Goal: Transaction & Acquisition: Subscribe to service/newsletter

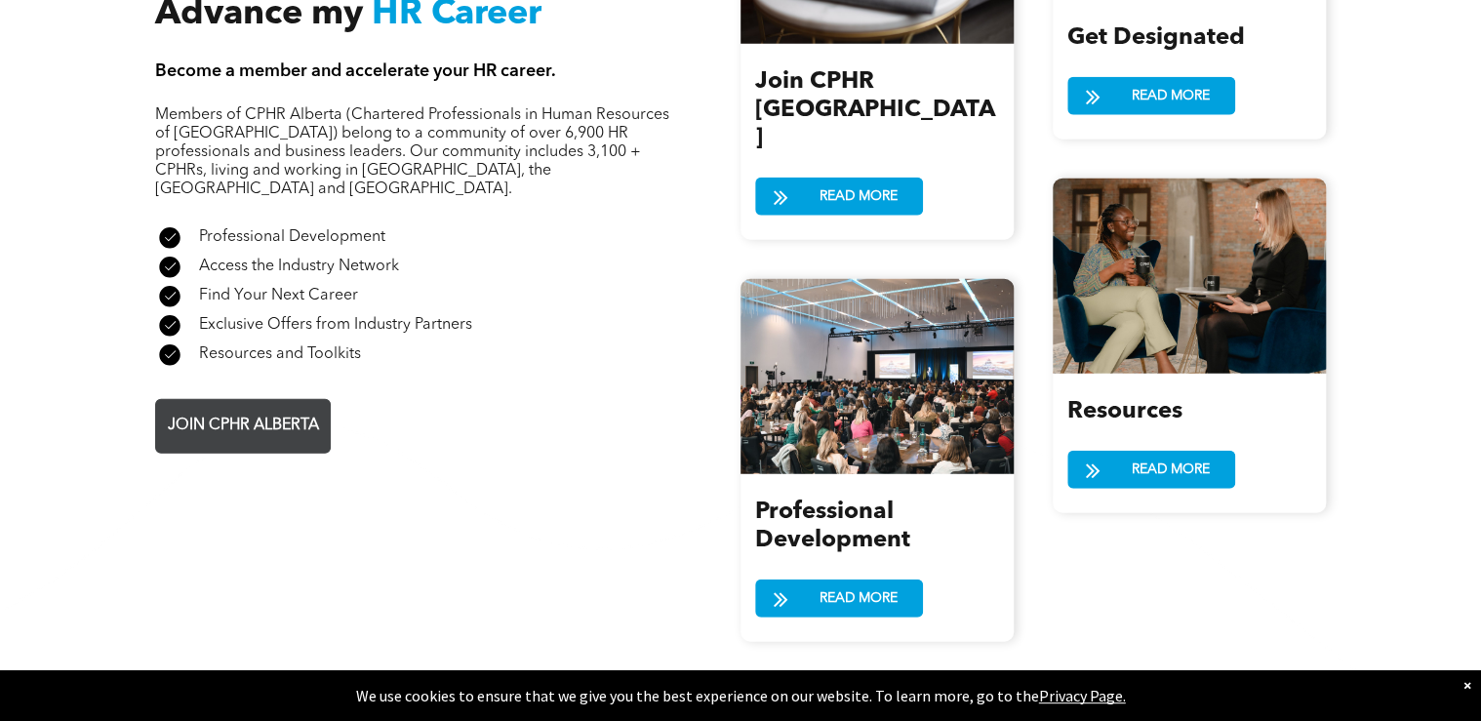
scroll to position [2342, 0]
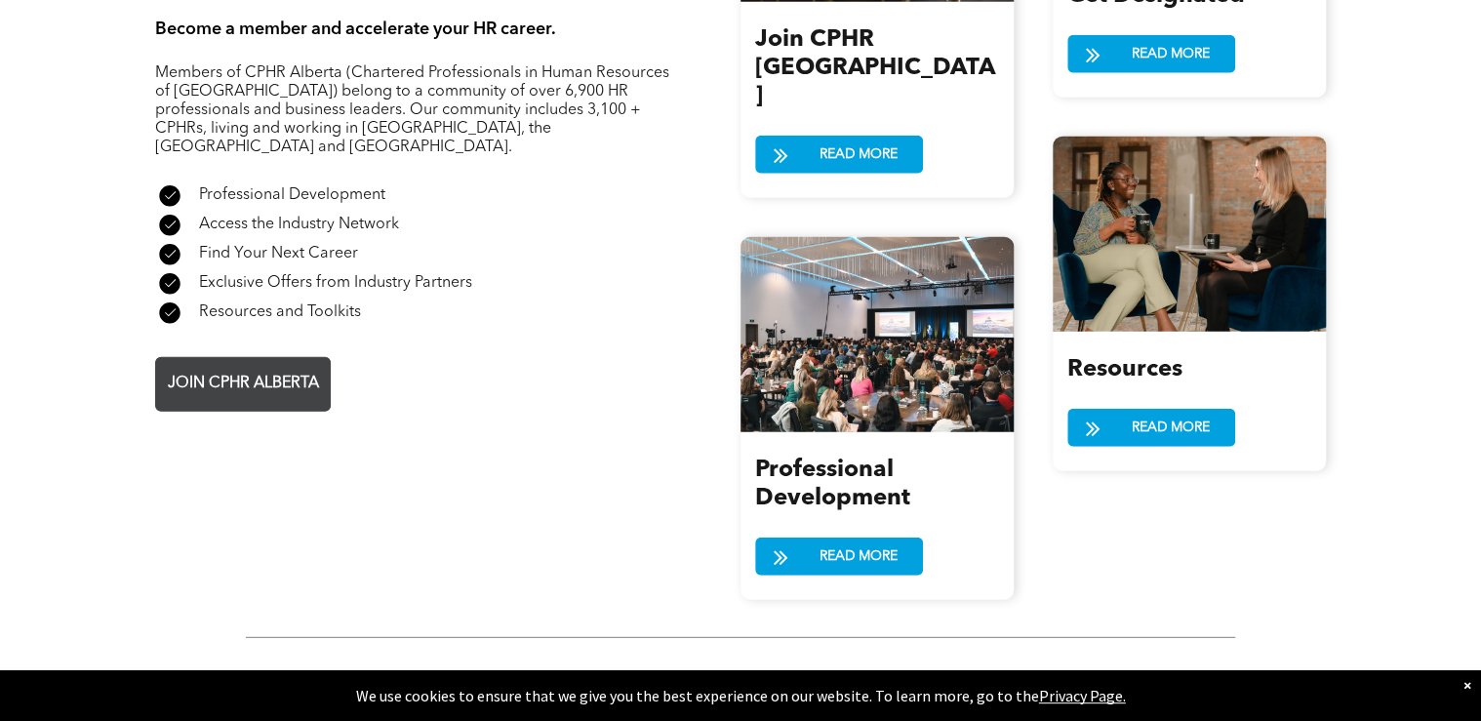
click at [282, 365] on span "JOIN CPHR ALBERTA" at bounding box center [243, 384] width 165 height 38
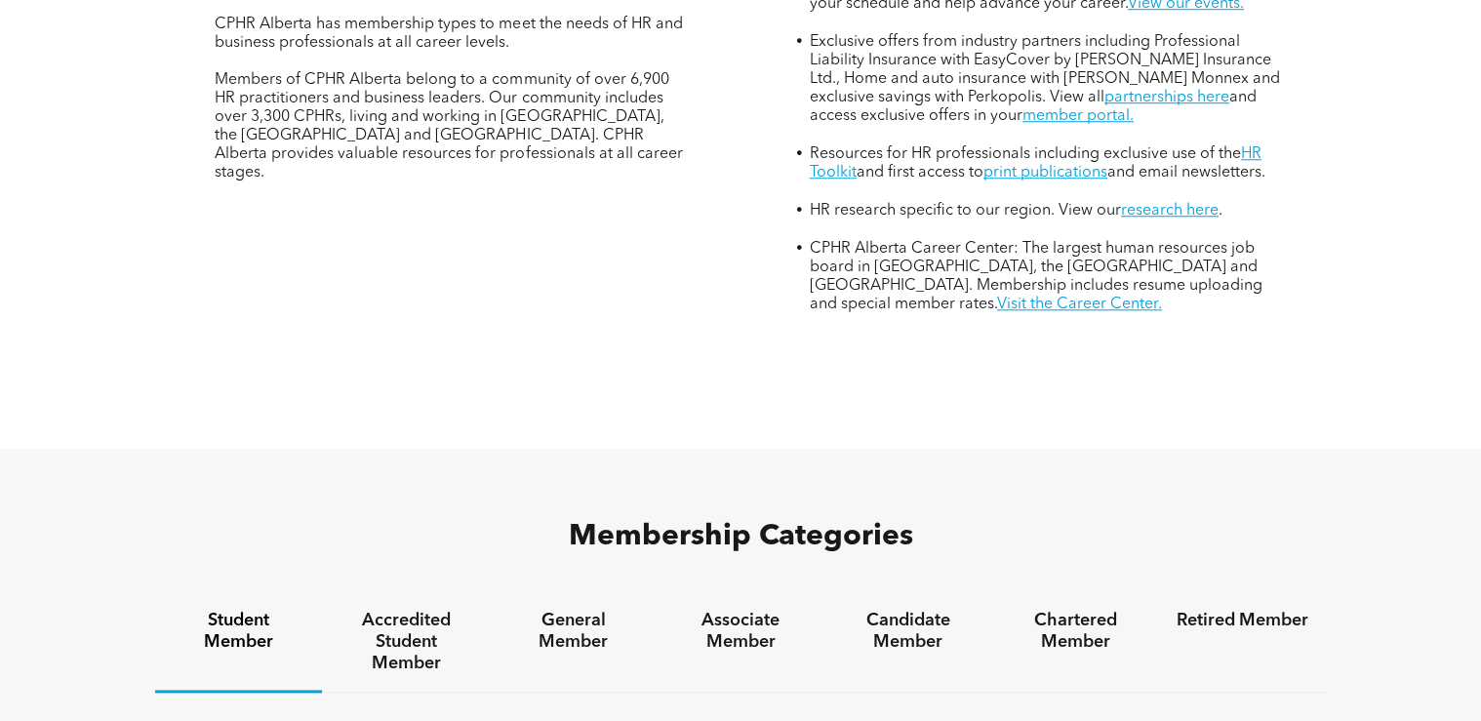
scroll to position [1171, 0]
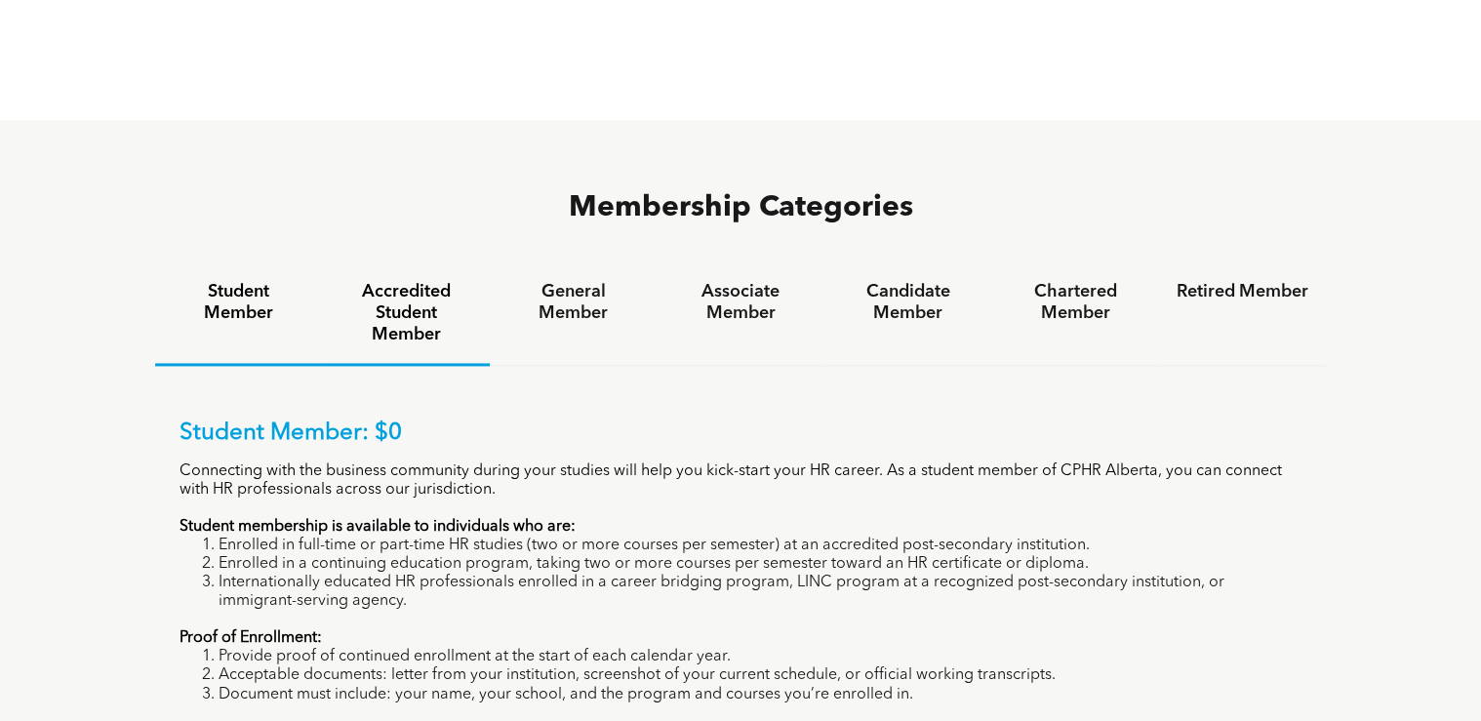
click at [438, 281] on h4 "Accredited Student Member" at bounding box center [406, 313] width 132 height 64
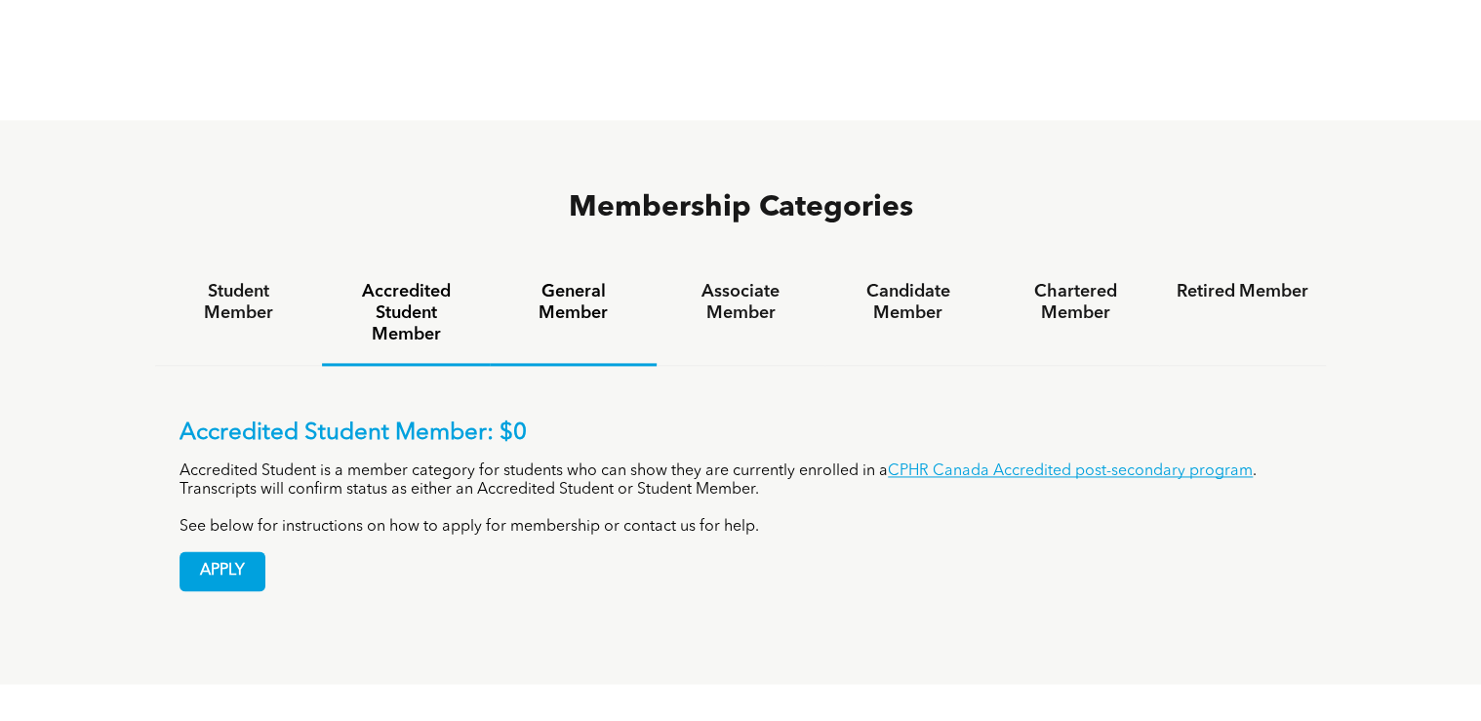
click at [554, 281] on h4 "General Member" at bounding box center [573, 302] width 132 height 43
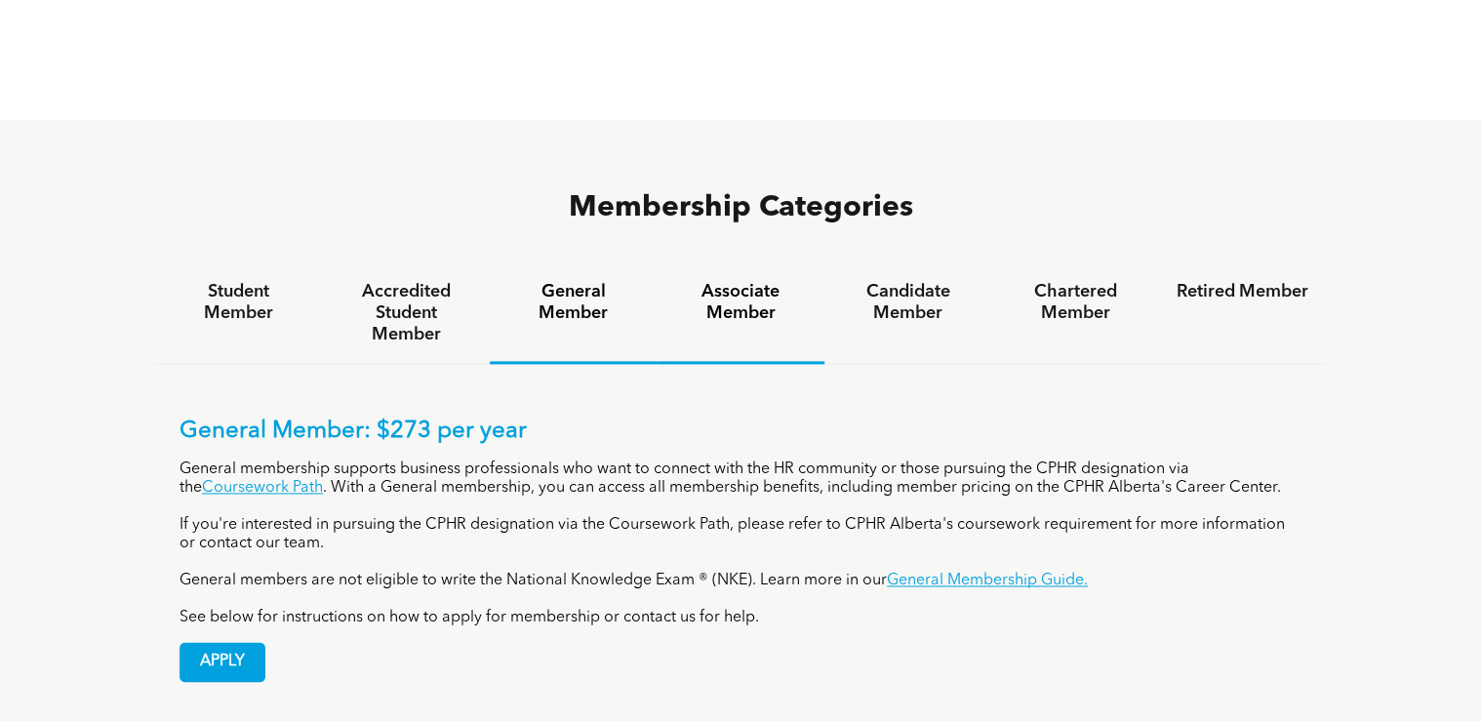
click at [747, 281] on h4 "Associate Member" at bounding box center [740, 302] width 132 height 43
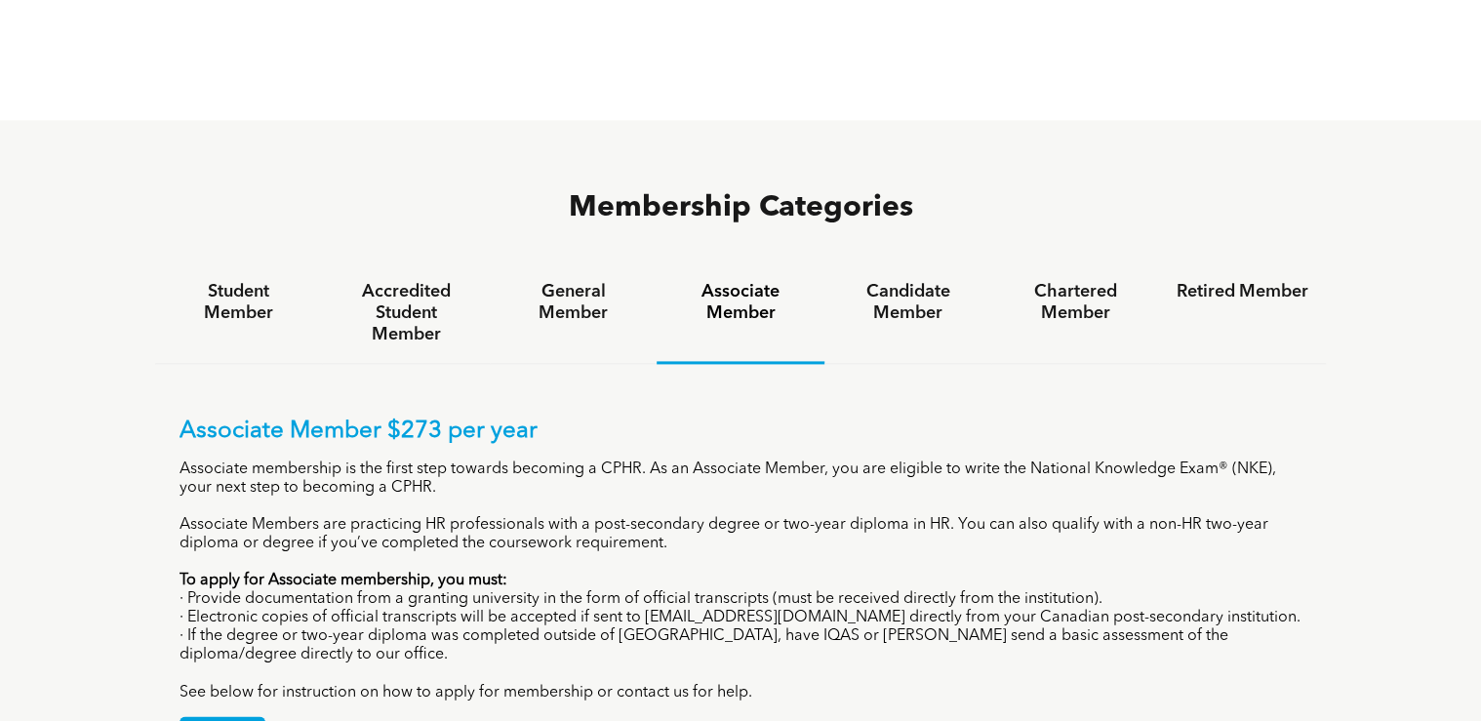
click at [908, 281] on h4 "Candidate Member" at bounding box center [908, 302] width 132 height 43
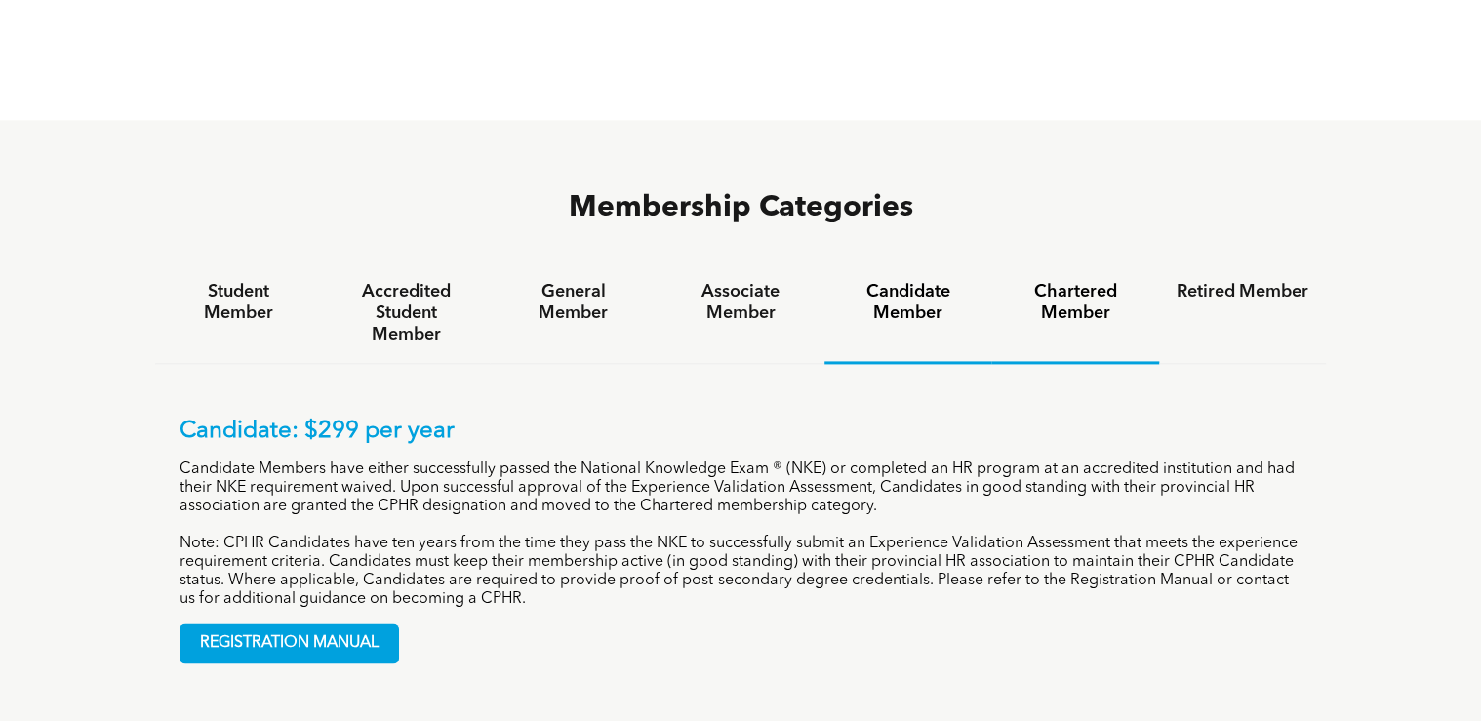
click at [1096, 281] on h4 "Chartered Member" at bounding box center [1075, 302] width 132 height 43
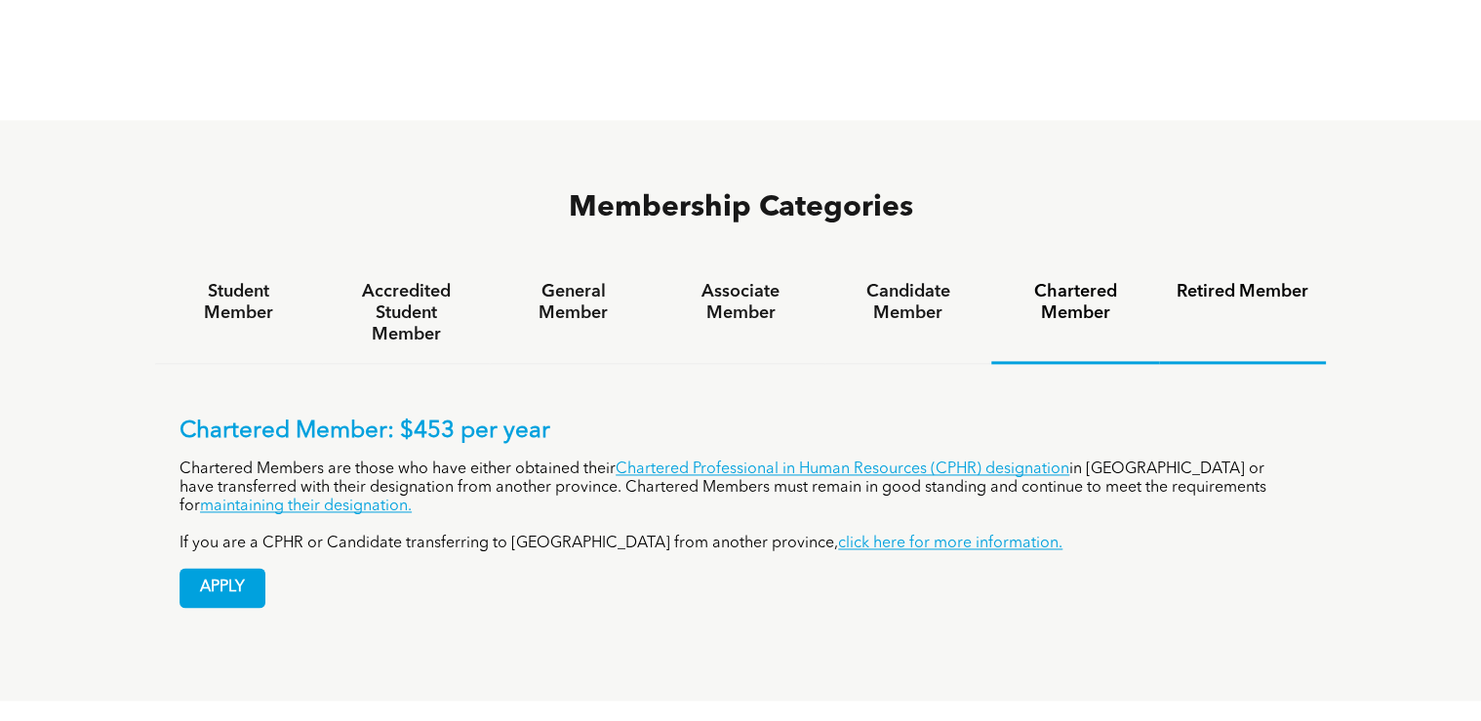
click at [1230, 281] on h4 "Retired Member" at bounding box center [1243, 291] width 132 height 21
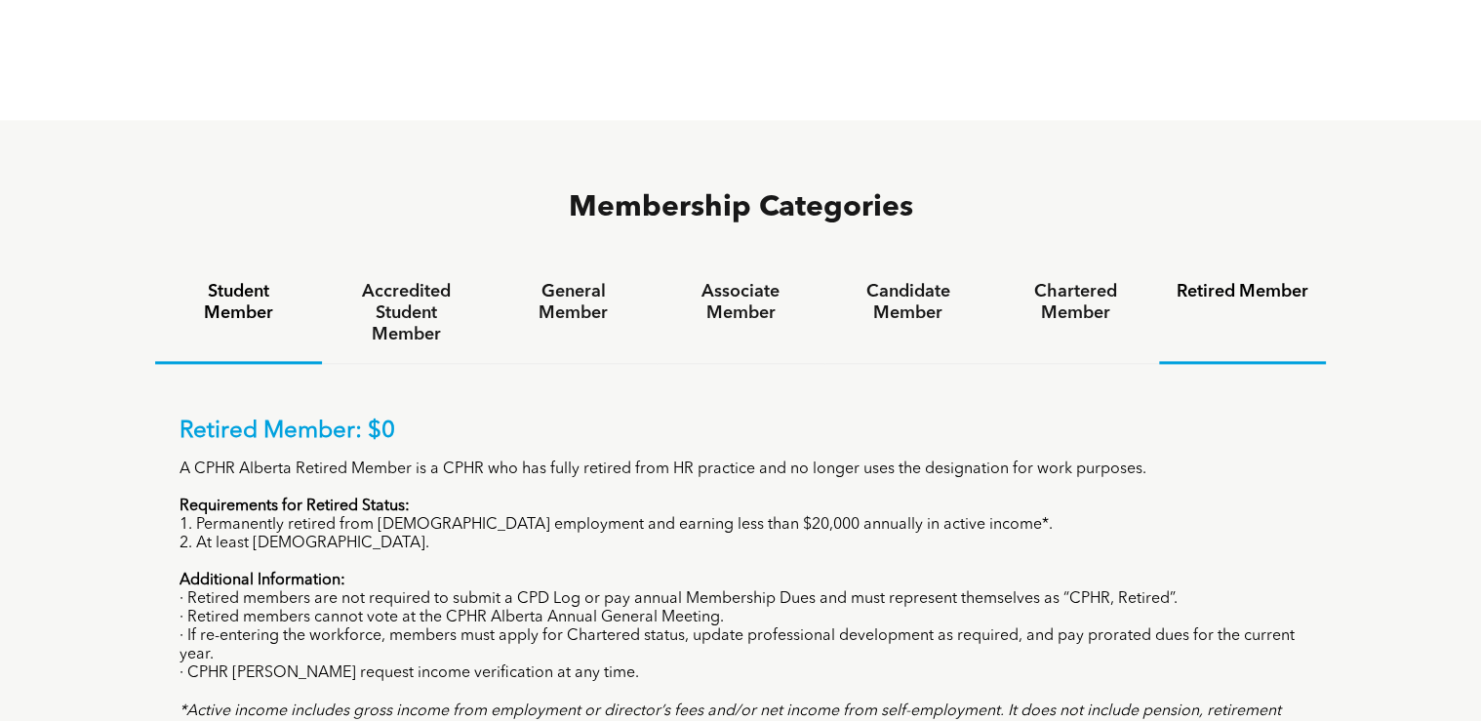
click at [256, 281] on h4 "Student Member" at bounding box center [239, 302] width 132 height 43
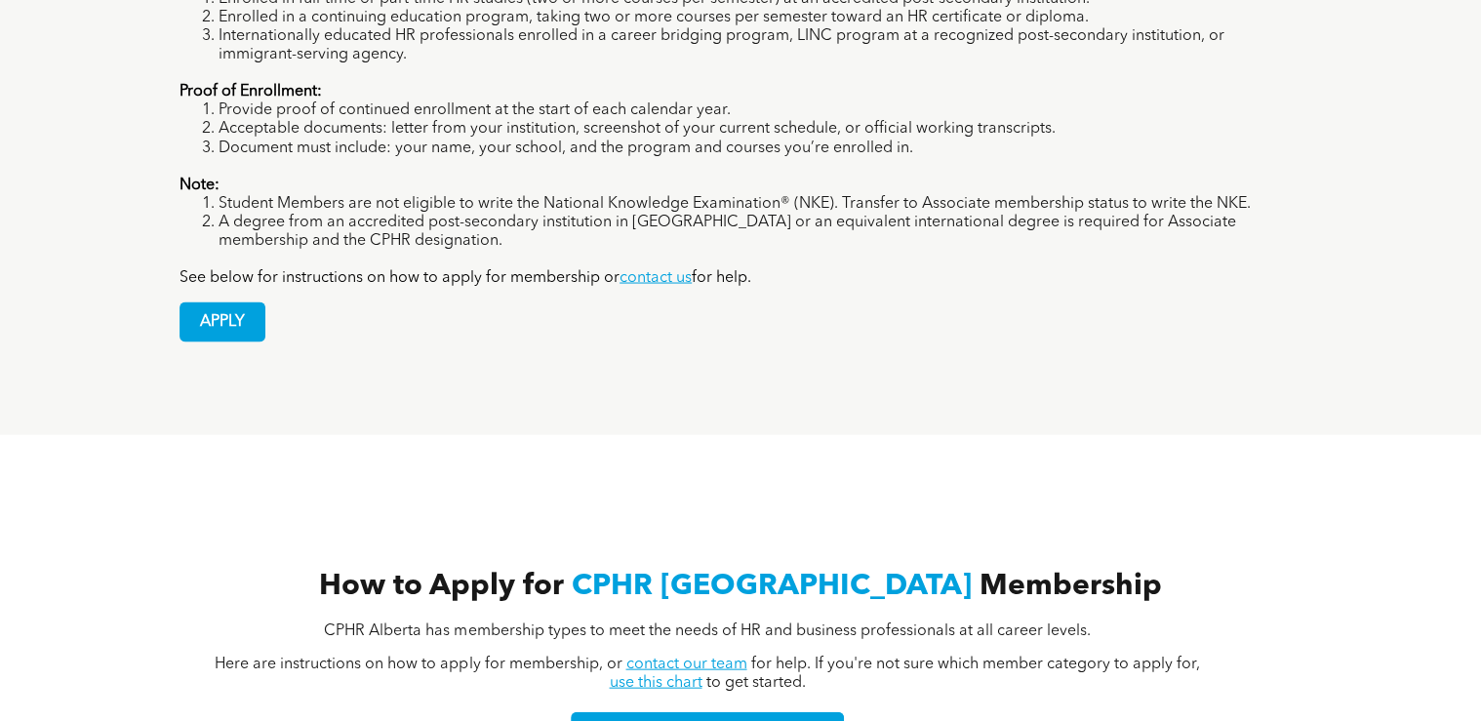
scroll to position [1560, 0]
